Goal: Navigation & Orientation: Find specific page/section

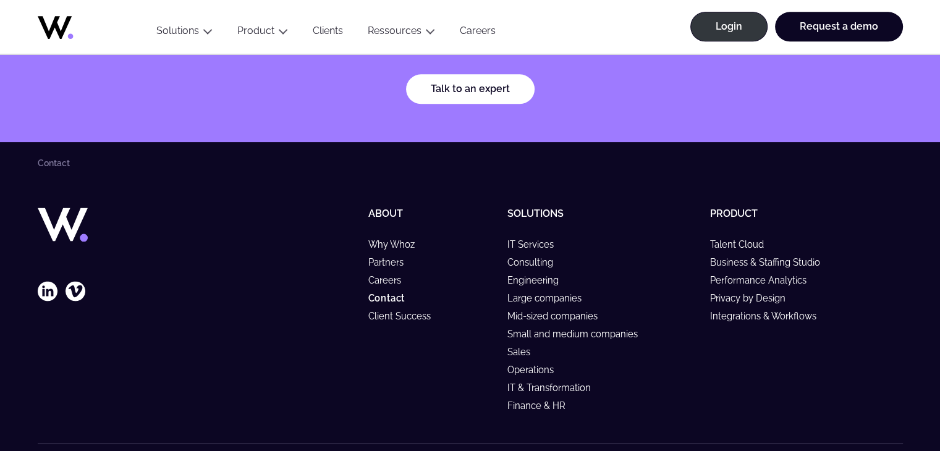
scroll to position [1607, 0]
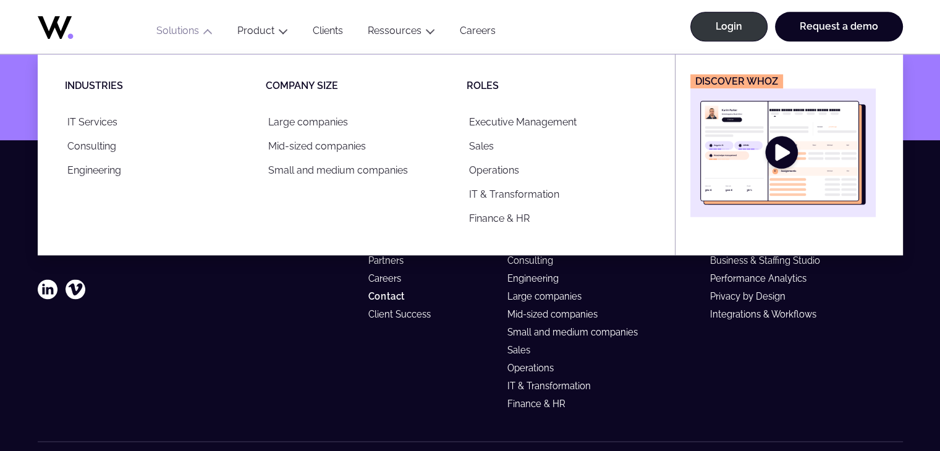
click at [174, 36] on button "Solutions" at bounding box center [184, 33] width 81 height 17
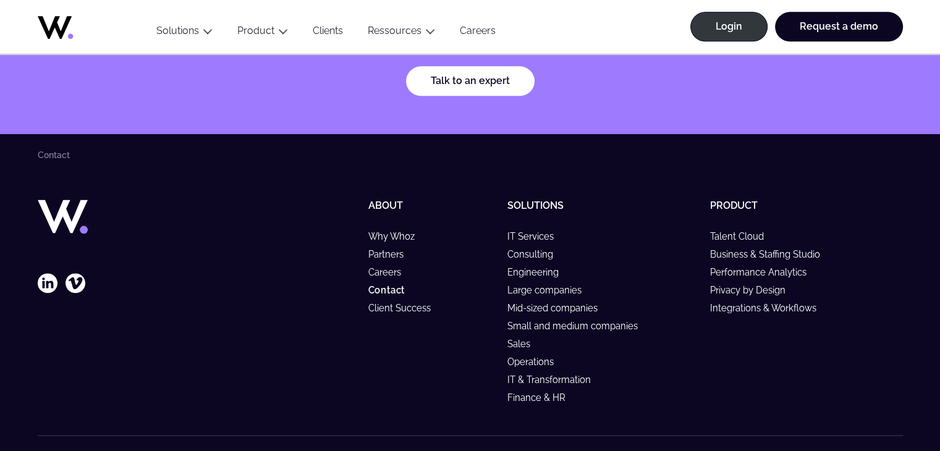
scroll to position [1619, 0]
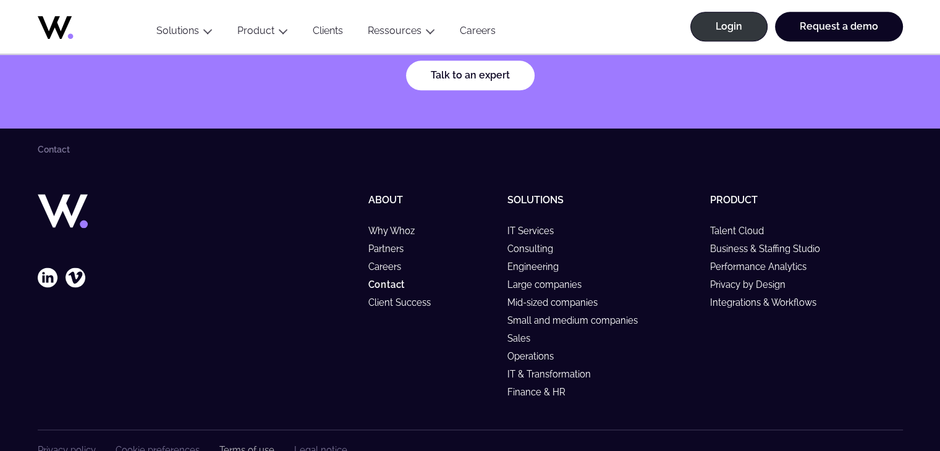
click at [258, 445] on link "Terms of use" at bounding box center [246, 450] width 55 height 11
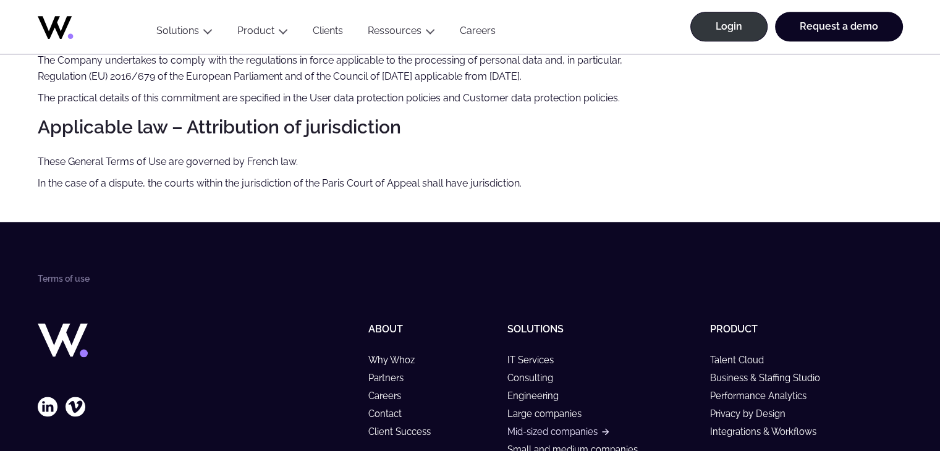
scroll to position [1806, 0]
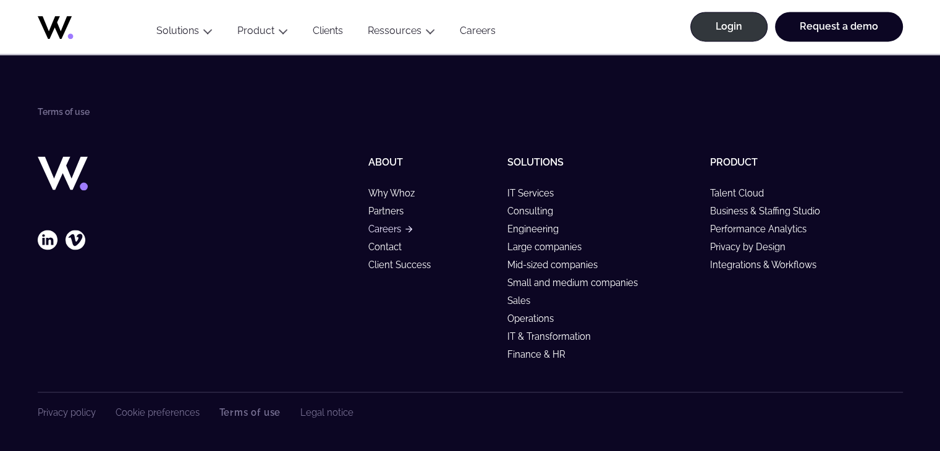
click at [389, 231] on link "Careers" at bounding box center [390, 229] width 44 height 11
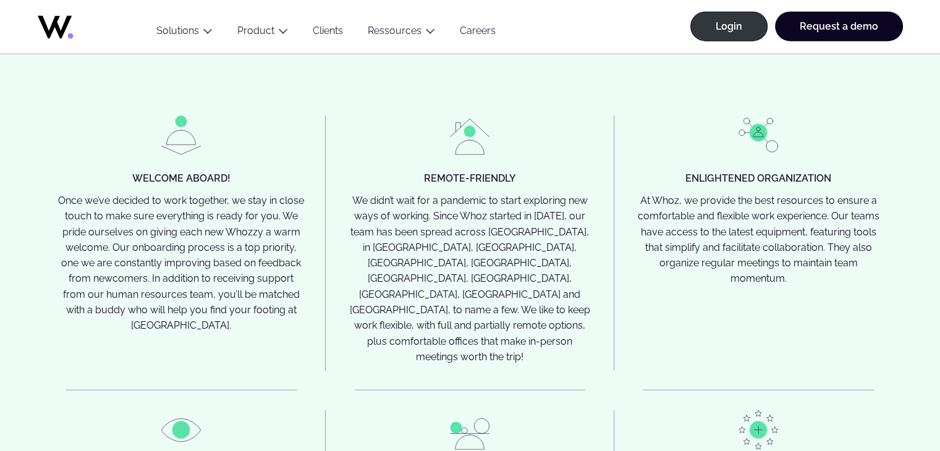
scroll to position [3338, 0]
